Goal: Task Accomplishment & Management: Use online tool/utility

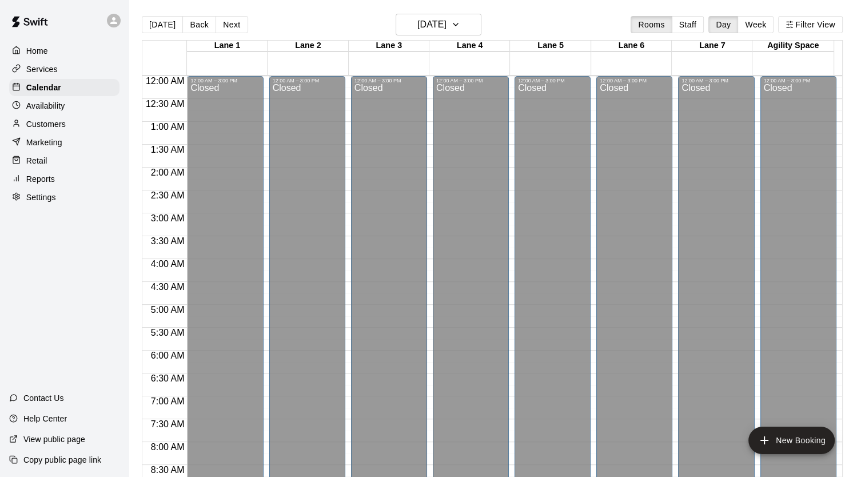
scroll to position [674, 0]
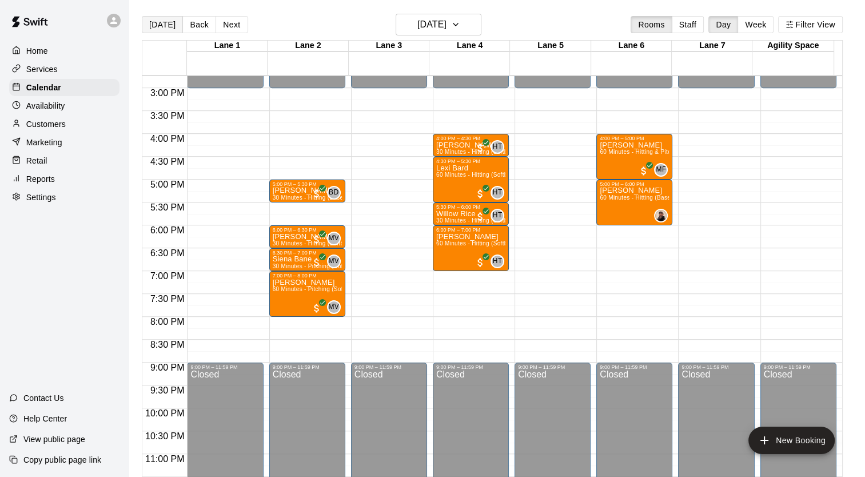
click at [158, 22] on button "[DATE]" at bounding box center [162, 24] width 41 height 17
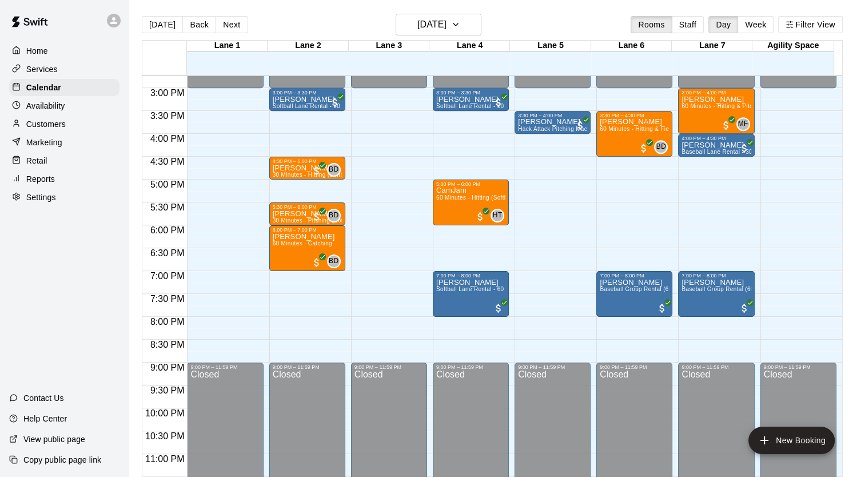
click at [51, 180] on div "Reports" at bounding box center [64, 178] width 110 height 17
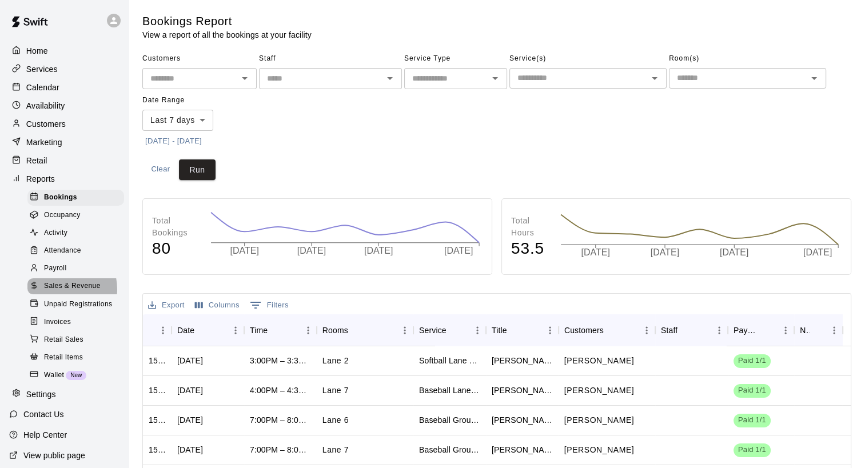
click at [59, 292] on span "Sales & Revenue" at bounding box center [72, 286] width 57 height 11
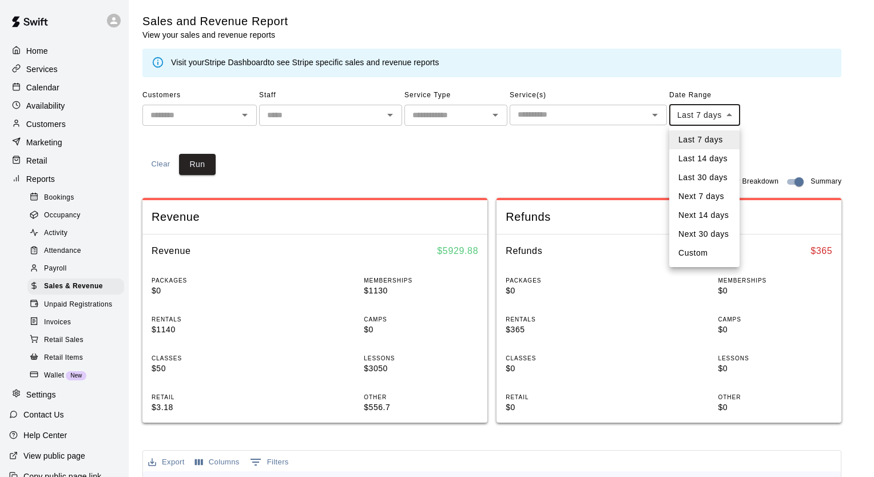
click at [693, 112] on body "Home Services Calendar Availability Customers Marketing Retail Reports Bookings…" at bounding box center [437, 427] width 874 height 855
click at [717, 250] on li "Custom" at bounding box center [704, 253] width 70 height 19
type input "******"
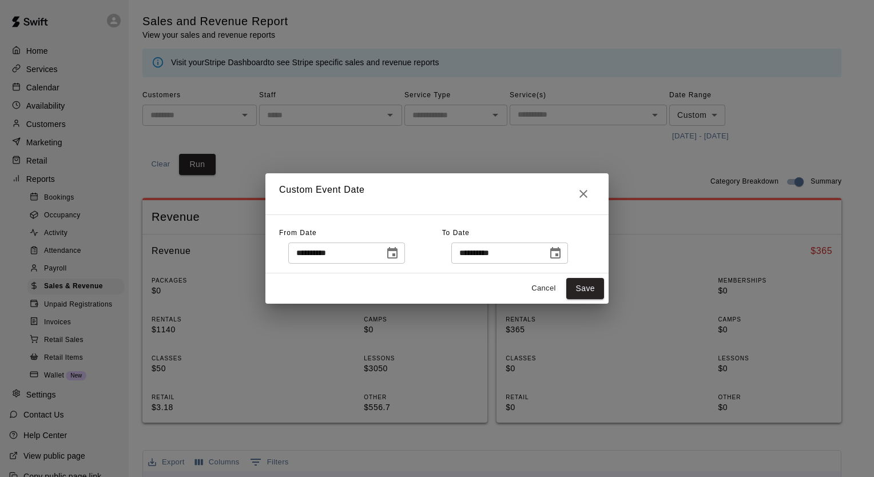
click at [376, 252] on input "**********" at bounding box center [332, 252] width 88 height 21
click at [397, 252] on icon "Choose date, selected date is Oct 6, 2025" at bounding box center [392, 252] width 10 height 11
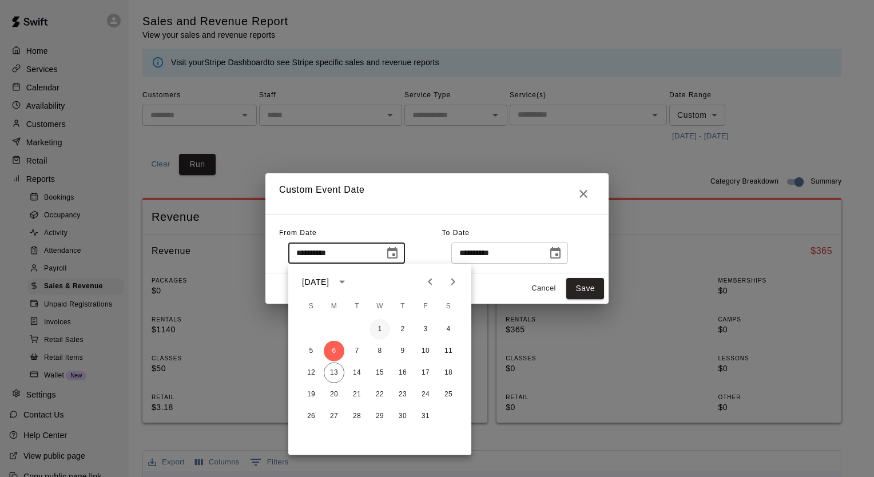
click at [380, 328] on button "1" at bounding box center [379, 329] width 21 height 21
type input "**********"
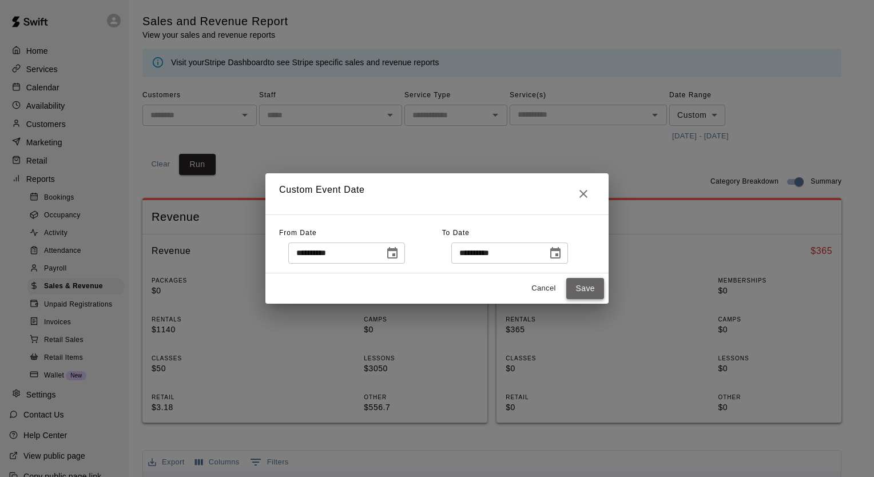
click at [587, 287] on button "Save" at bounding box center [585, 288] width 38 height 21
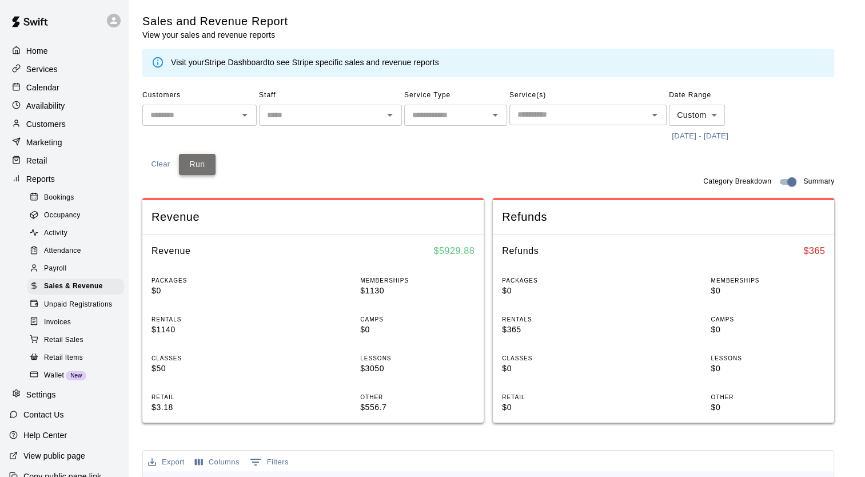
click at [193, 161] on button "Run" at bounding box center [197, 164] width 37 height 21
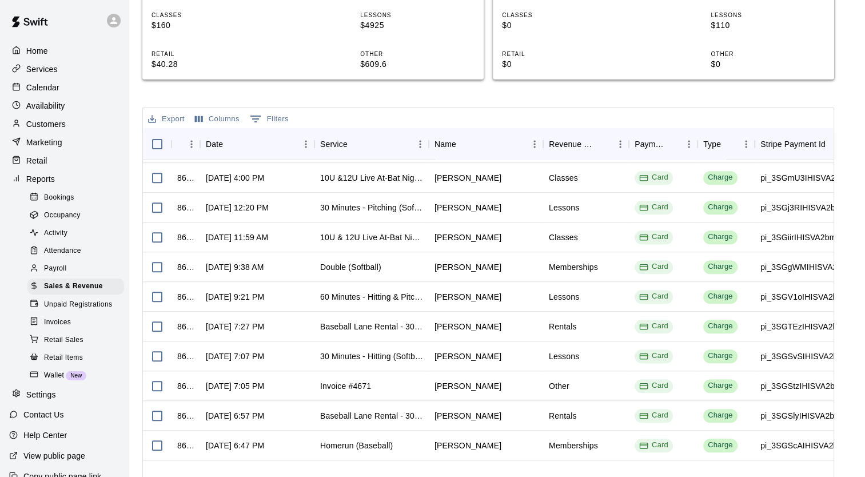
scroll to position [1029, 0]
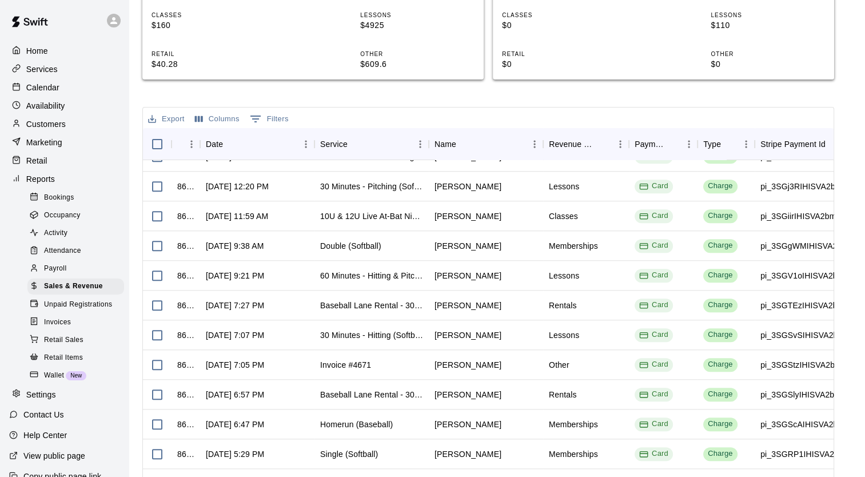
click at [57, 93] on p "Calendar" at bounding box center [42, 87] width 33 height 11
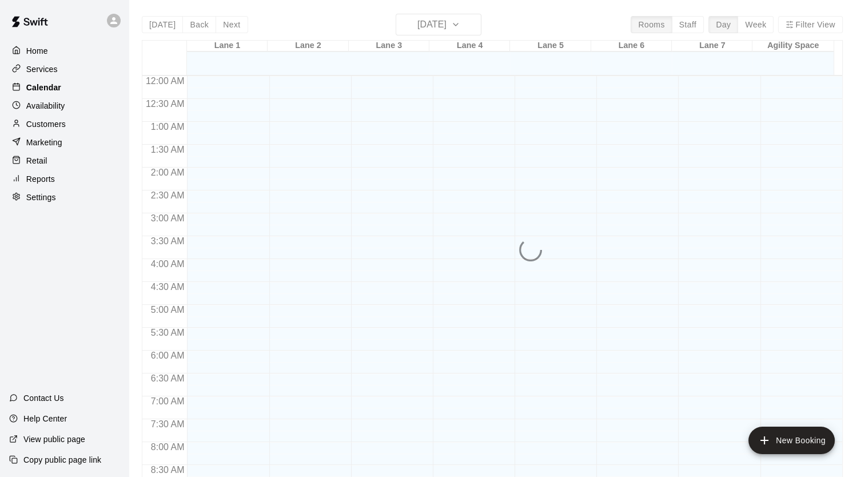
scroll to position [590, 0]
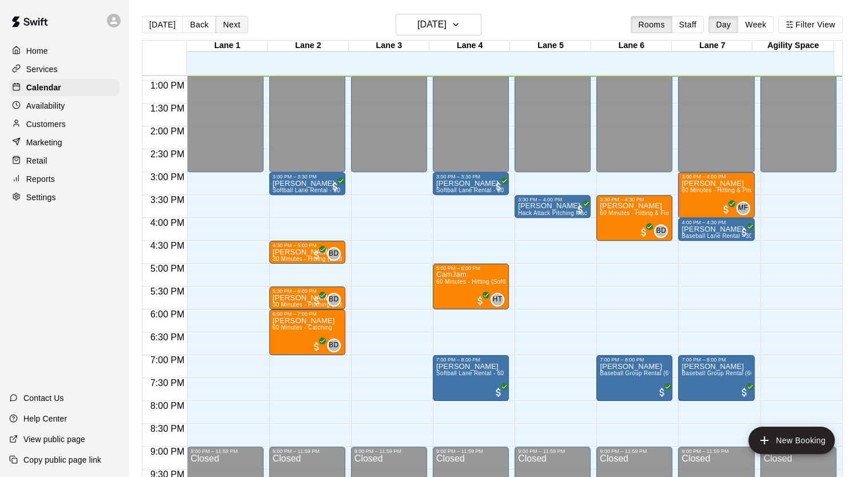
click at [228, 27] on button "Next" at bounding box center [232, 24] width 32 height 17
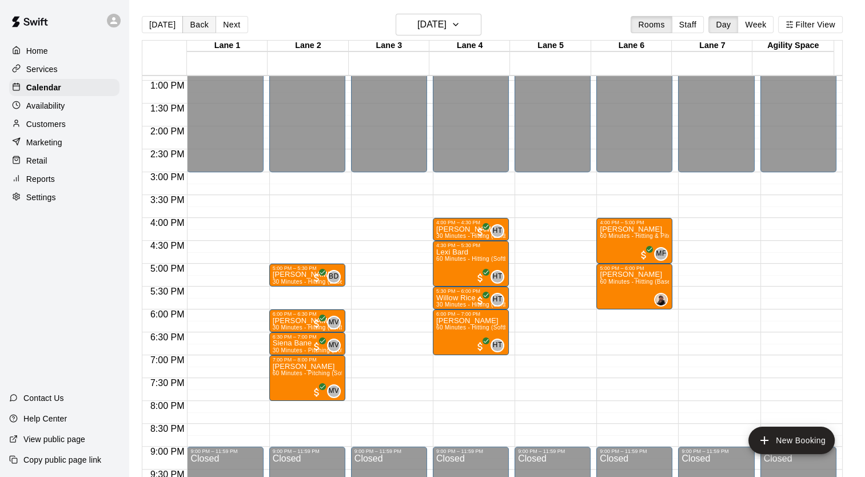
click at [194, 33] on button "Back" at bounding box center [199, 24] width 34 height 17
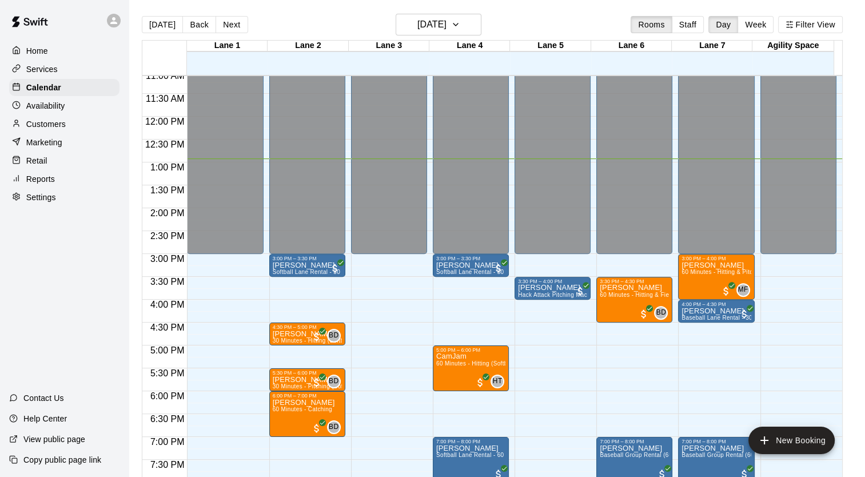
scroll to position [419, 0]
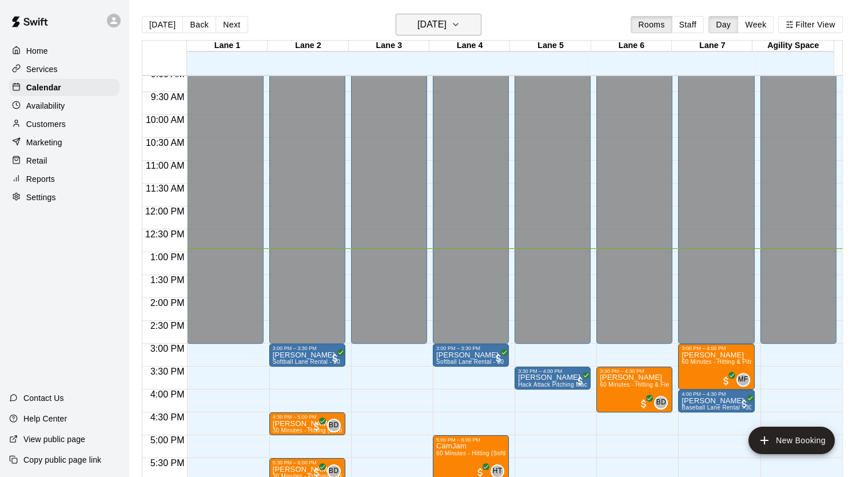
click at [460, 26] on icon "button" at bounding box center [455, 25] width 9 height 14
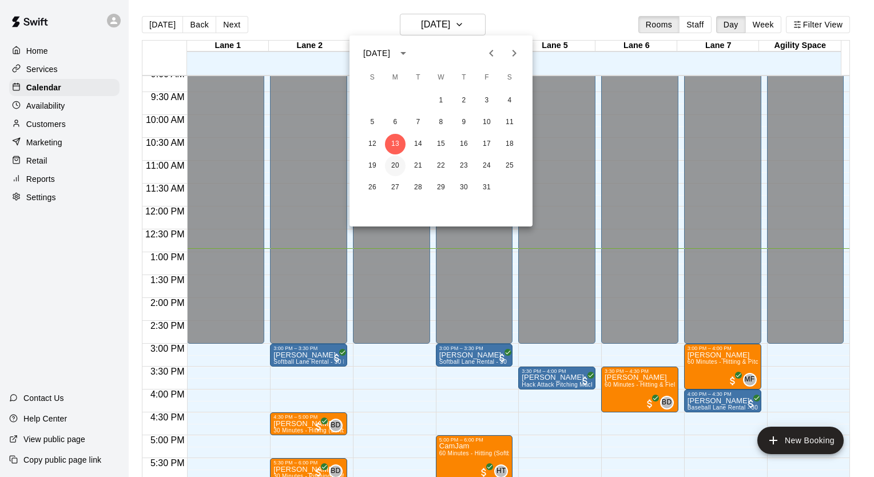
click at [396, 168] on button "20" at bounding box center [395, 166] width 21 height 21
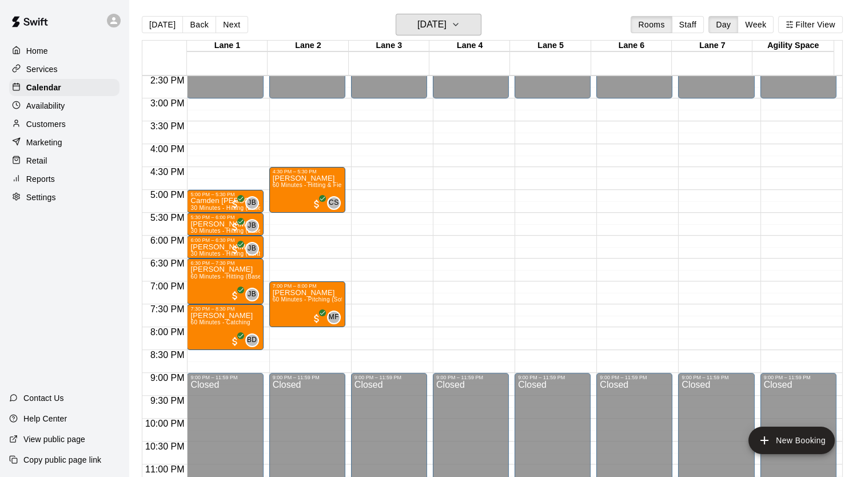
scroll to position [683, 0]
